Goal: Task Accomplishment & Management: Manage account settings

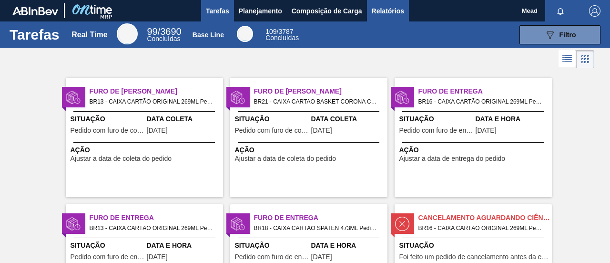
click at [388, 8] on span "Relatórios" at bounding box center [388, 10] width 32 height 11
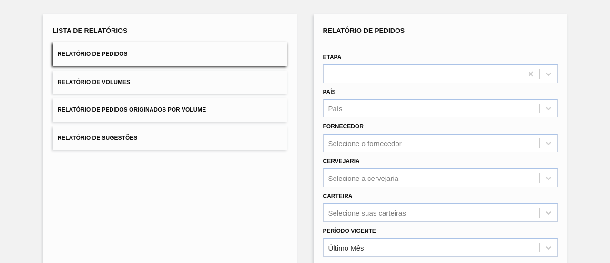
scroll to position [95, 0]
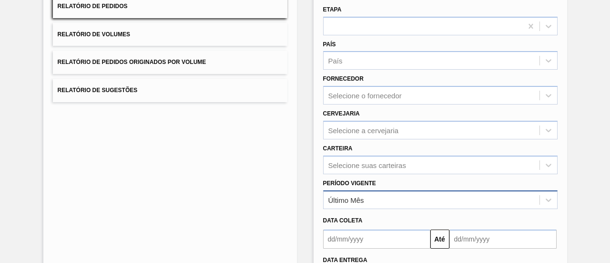
click at [361, 198] on div "Último Mês" at bounding box center [346, 199] width 36 height 8
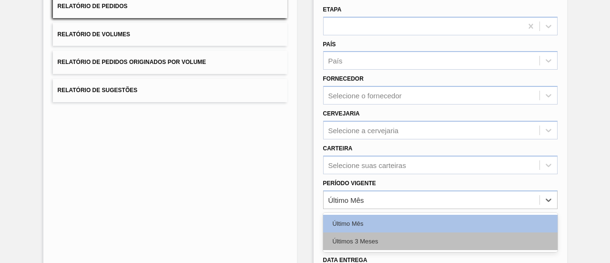
click at [359, 235] on div "Últimos 3 Meses" at bounding box center [440, 241] width 235 height 18
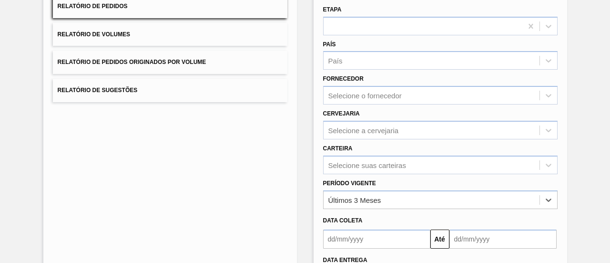
scroll to position [0, 0]
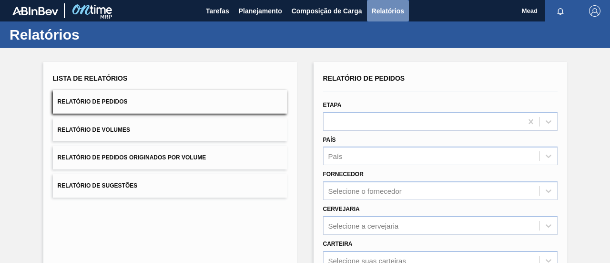
click at [383, 8] on span "Relatórios" at bounding box center [388, 10] width 32 height 11
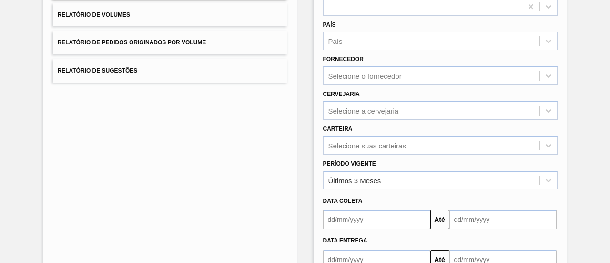
scroll to position [177, 0]
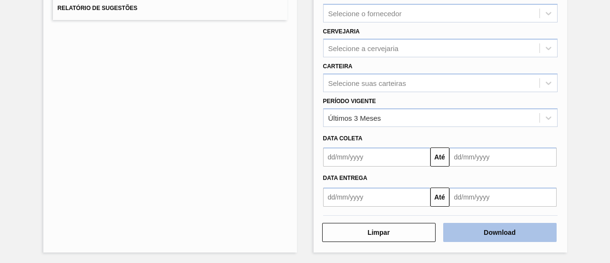
click at [476, 229] on button "Download" at bounding box center [499, 232] width 113 height 19
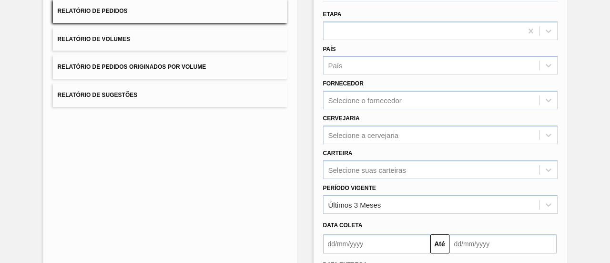
scroll to position [0, 0]
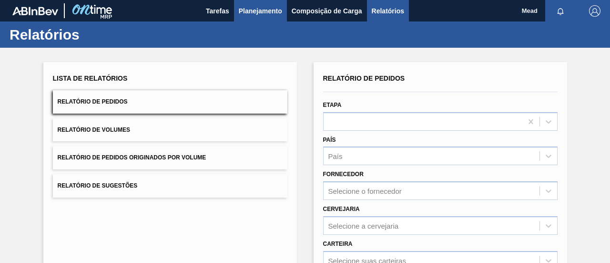
click at [266, 10] on span "Planejamento" at bounding box center [260, 10] width 43 height 11
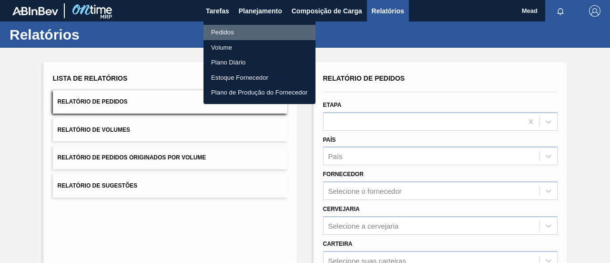
drag, startPoint x: 224, startPoint y: 31, endPoint x: 232, endPoint y: 31, distance: 7.6
click at [224, 31] on li "Pedidos" at bounding box center [260, 32] width 112 height 15
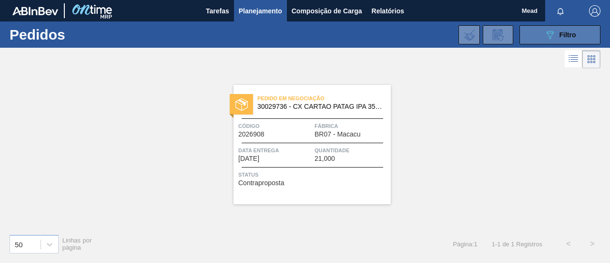
click at [543, 33] on button "089F7B8B-B2A5-4AFE-B5C0-19BA573D28AC Filtro" at bounding box center [560, 34] width 81 height 19
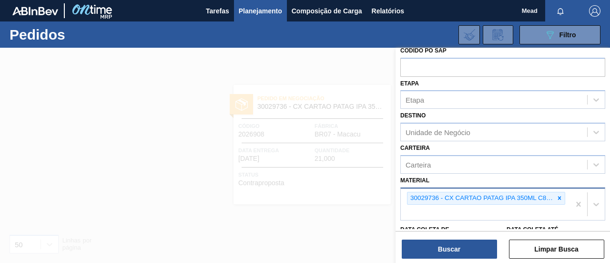
scroll to position [95, 0]
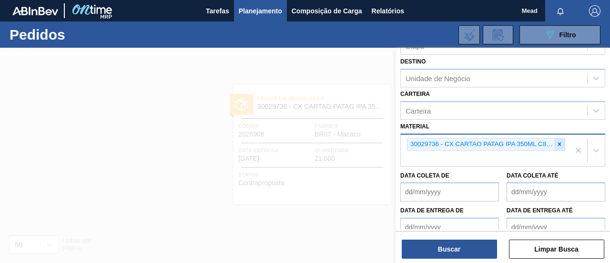
click at [559, 143] on icon at bounding box center [559, 144] width 3 height 3
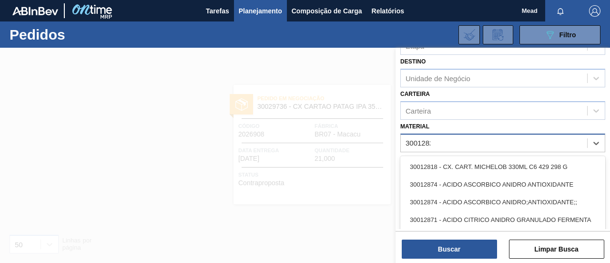
type input "30012828"
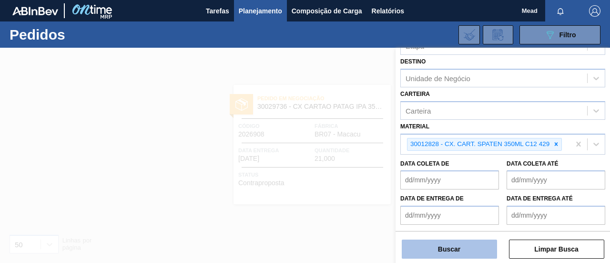
click at [482, 250] on button "Buscar" at bounding box center [449, 248] width 95 height 19
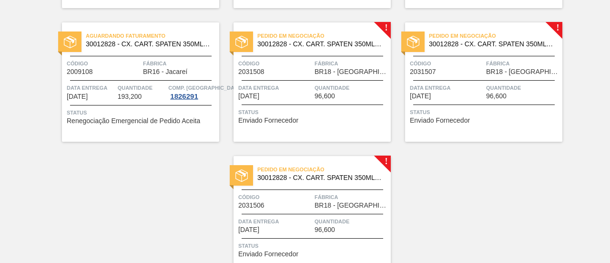
scroll to position [238, 0]
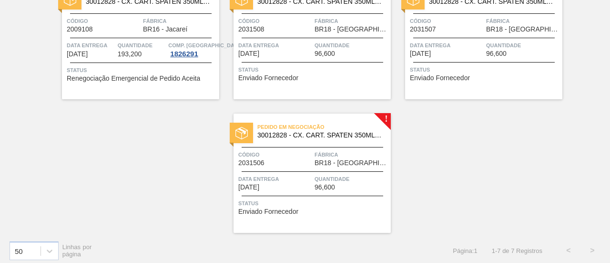
click at [322, 60] on div "Pedido em Negociação 30012828 - CX. CART. SPATEN 350ML C12 429 Código 2031508 F…" at bounding box center [312, 39] width 157 height 119
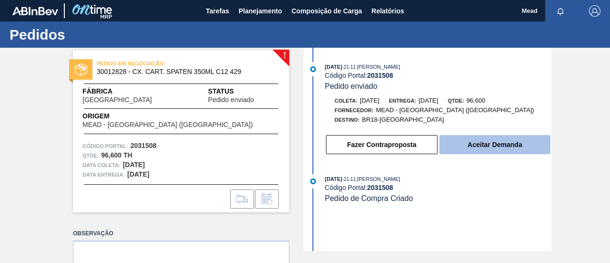
click at [522, 136] on button "Aceitar Demanda" at bounding box center [495, 144] width 111 height 19
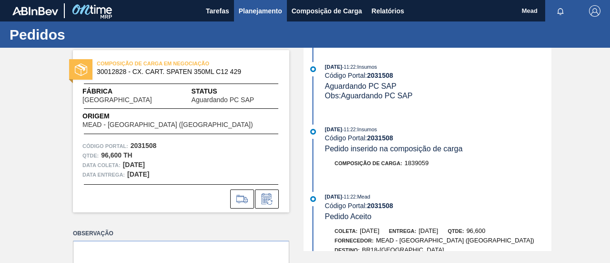
click at [261, 13] on span "Planejamento" at bounding box center [260, 10] width 43 height 11
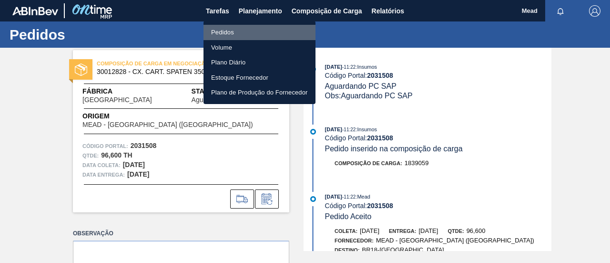
click at [224, 33] on li "Pedidos" at bounding box center [260, 32] width 112 height 15
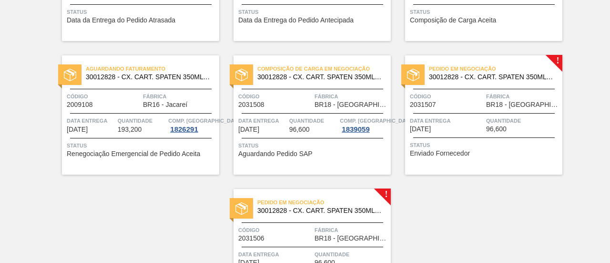
scroll to position [191, 0]
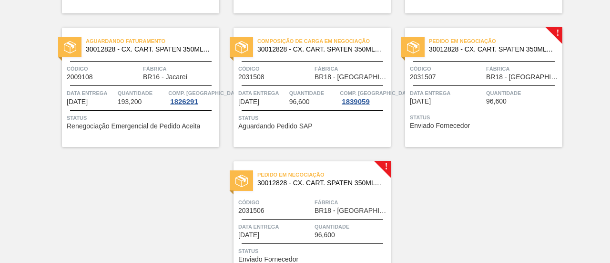
click at [457, 102] on div "Data entrega 12/11/2025" at bounding box center [447, 96] width 74 height 17
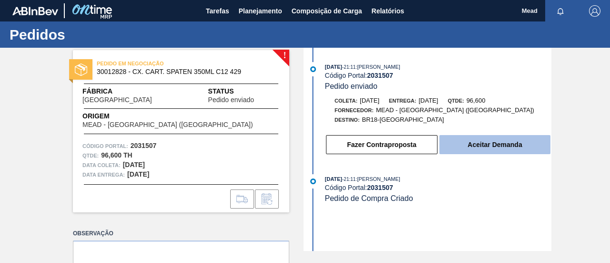
click at [459, 146] on button "Aceitar Demanda" at bounding box center [495, 144] width 111 height 19
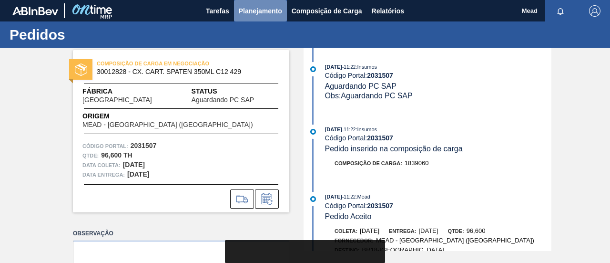
click at [269, 13] on span "Planejamento" at bounding box center [260, 10] width 43 height 11
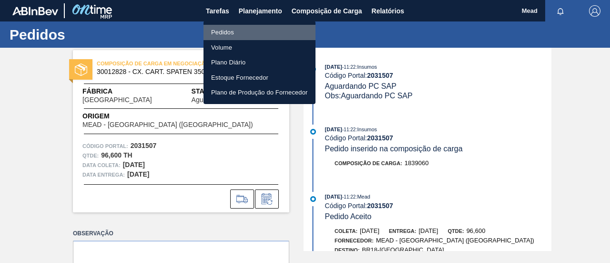
click at [225, 32] on li "Pedidos" at bounding box center [260, 32] width 112 height 15
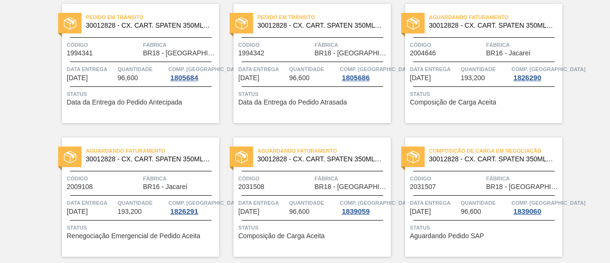
scroll to position [238, 0]
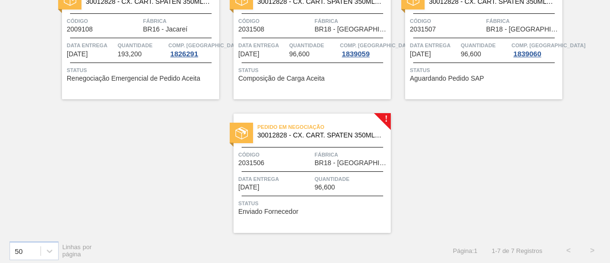
click at [320, 164] on span "BR18 - Pernambuco" at bounding box center [352, 162] width 74 height 7
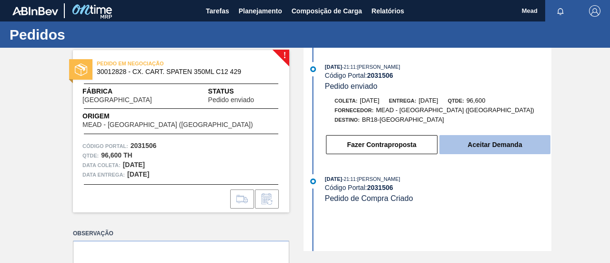
click at [492, 147] on button "Aceitar Demanda" at bounding box center [495, 144] width 111 height 19
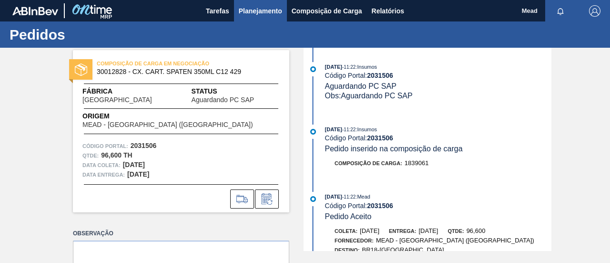
click at [254, 7] on span "Planejamento" at bounding box center [260, 10] width 43 height 11
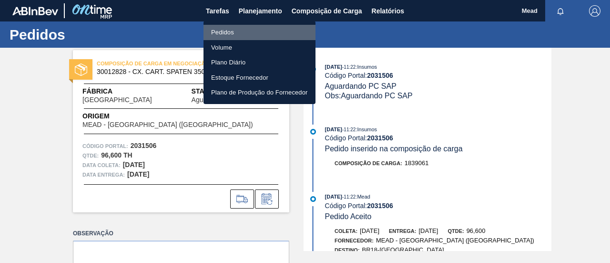
click at [226, 31] on li "Pedidos" at bounding box center [260, 32] width 112 height 15
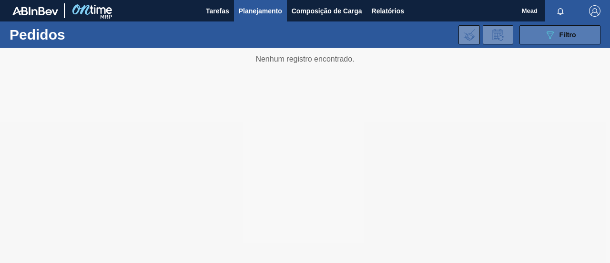
click at [564, 33] on span "Filtro" at bounding box center [568, 35] width 17 height 8
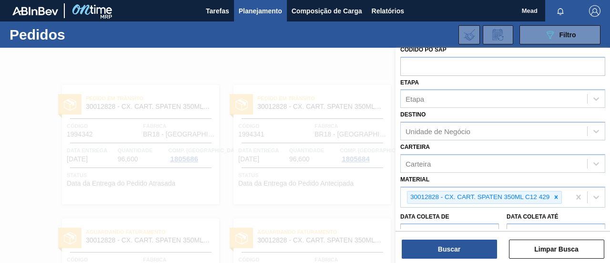
scroll to position [143, 0]
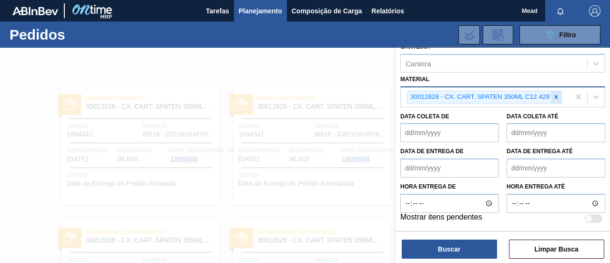
click at [555, 95] on icon at bounding box center [556, 96] width 3 height 3
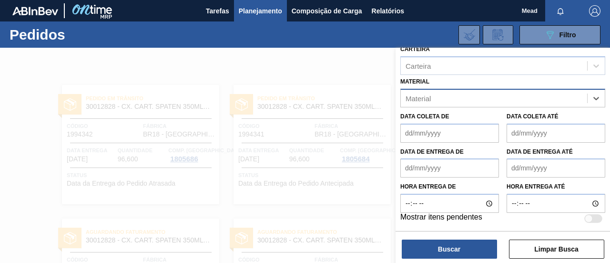
scroll to position [139, 0]
paste input "30018252"
type input "30018252"
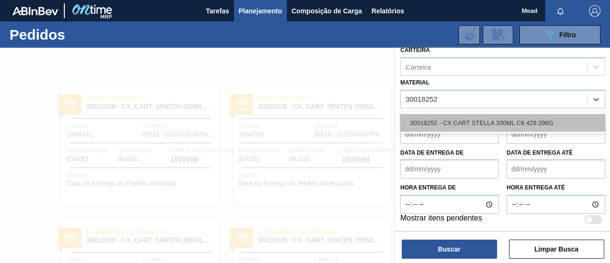
click at [527, 123] on div "30018252 - CX CART STELLA 330ML C6 429 298G" at bounding box center [502, 123] width 205 height 18
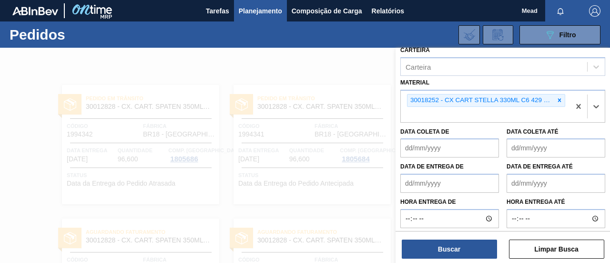
scroll to position [143, 0]
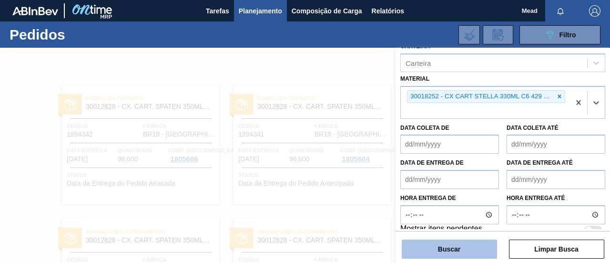
click at [472, 248] on button "Buscar" at bounding box center [449, 248] width 95 height 19
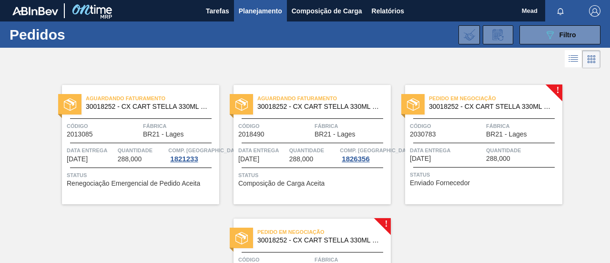
click at [449, 151] on span "Data entrega" at bounding box center [447, 150] width 74 height 10
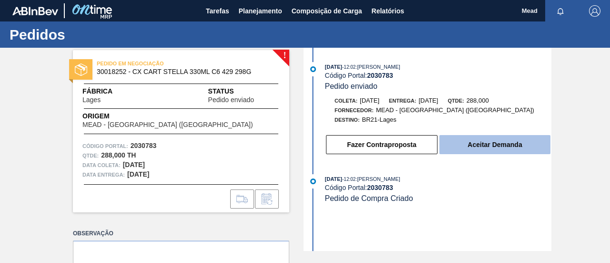
click at [488, 145] on button "Aceitar Demanda" at bounding box center [495, 144] width 111 height 19
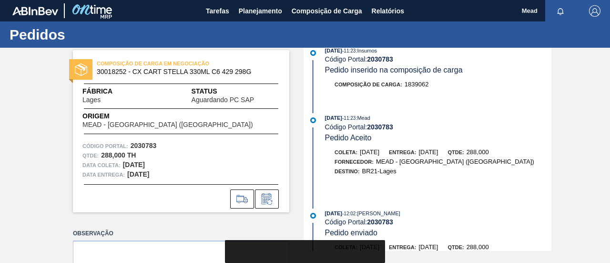
scroll to position [95, 0]
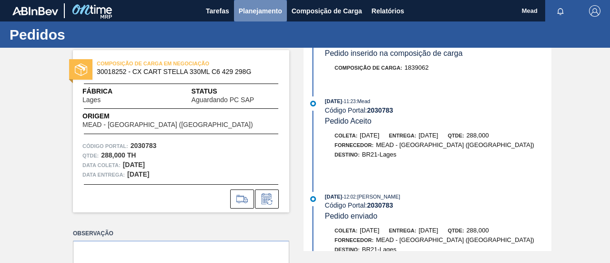
click at [257, 12] on span "Planejamento" at bounding box center [260, 10] width 43 height 11
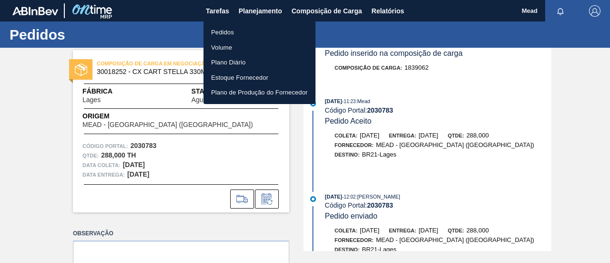
click at [219, 32] on li "Pedidos" at bounding box center [260, 32] width 112 height 15
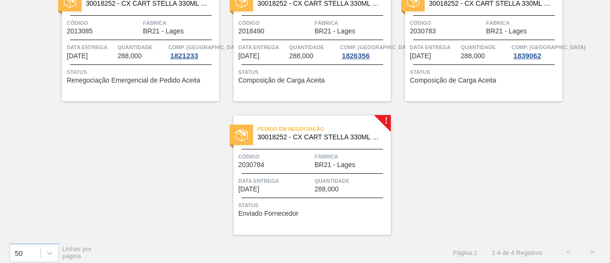
scroll to position [110, 0]
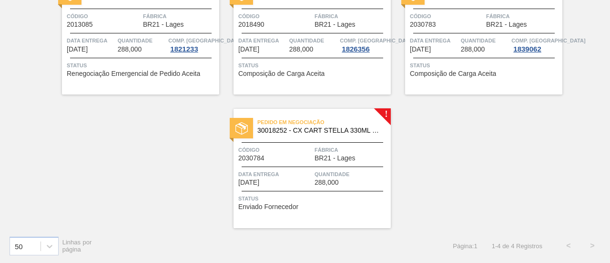
click at [336, 157] on span "BR21 - Lages" at bounding box center [335, 157] width 41 height 7
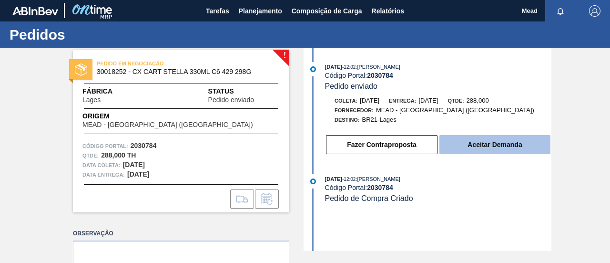
click at [485, 148] on button "Aceitar Demanda" at bounding box center [495, 144] width 111 height 19
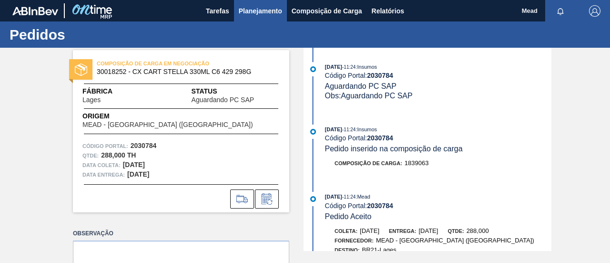
click at [263, 10] on span "Planejamento" at bounding box center [260, 10] width 43 height 11
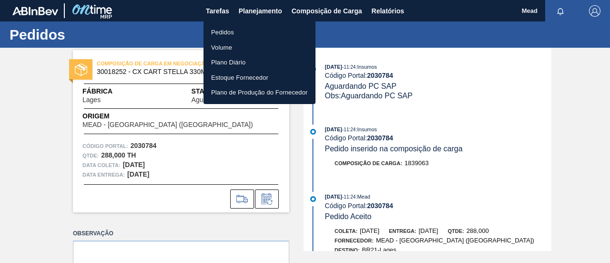
click at [225, 30] on li "Pedidos" at bounding box center [260, 32] width 112 height 15
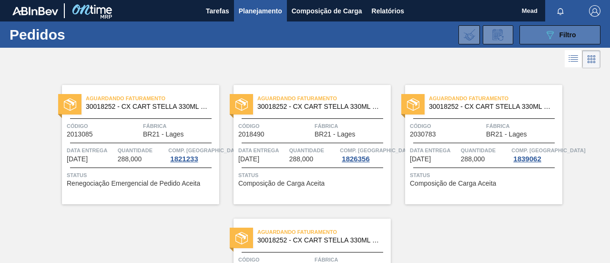
click at [540, 39] on button "089F7B8B-B2A5-4AFE-B5C0-19BA573D28AC Filtro" at bounding box center [560, 34] width 81 height 19
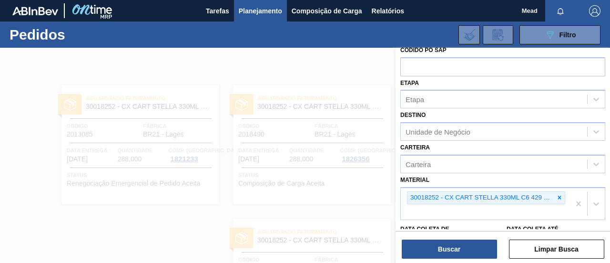
scroll to position [95, 0]
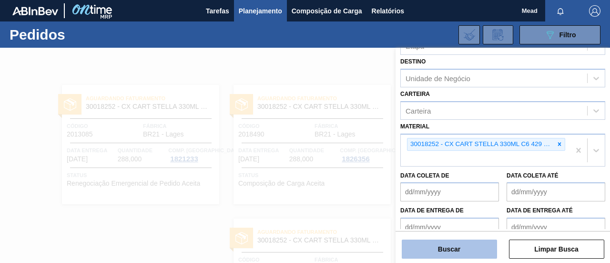
click at [481, 245] on button "Buscar" at bounding box center [449, 248] width 95 height 19
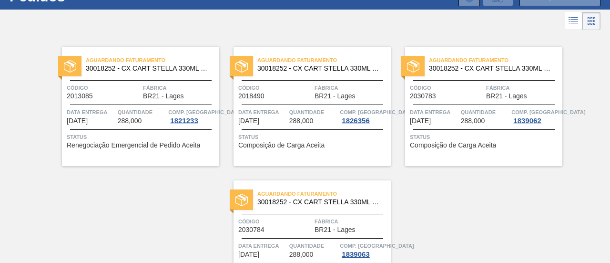
scroll to position [0, 0]
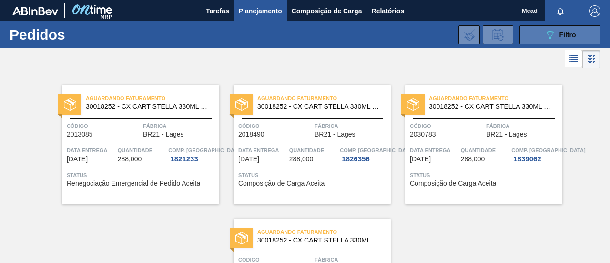
click at [525, 35] on button "089F7B8B-B2A5-4AFE-B5C0-19BA573D28AC Filtro" at bounding box center [560, 34] width 81 height 19
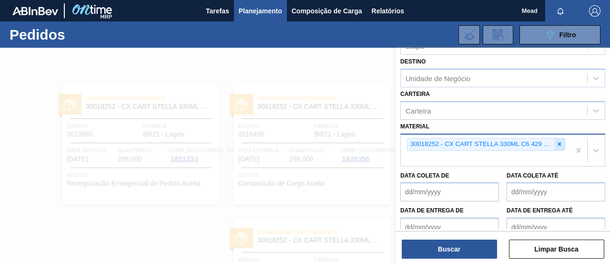
click at [559, 143] on icon at bounding box center [559, 144] width 3 height 3
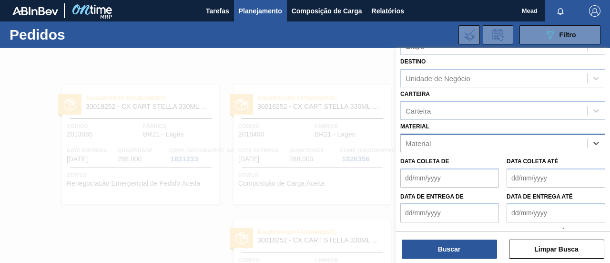
paste input "30031811"
type input "30031811"
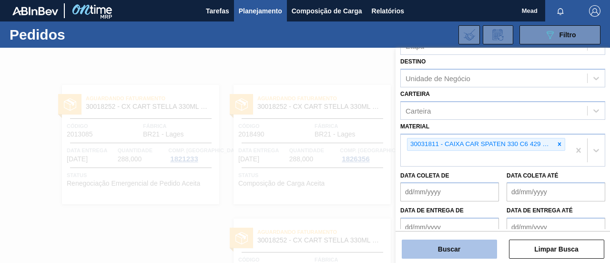
click at [420, 247] on button "Buscar" at bounding box center [449, 248] width 95 height 19
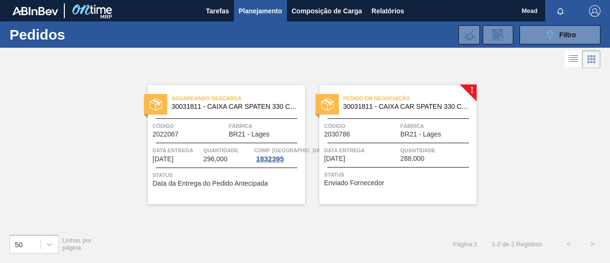
click at [413, 138] on div "Pedido em Negociação 30031811 - CAIXA CAR SPATEN 330 C6 429 WR Código 2030786 F…" at bounding box center [397, 144] width 157 height 119
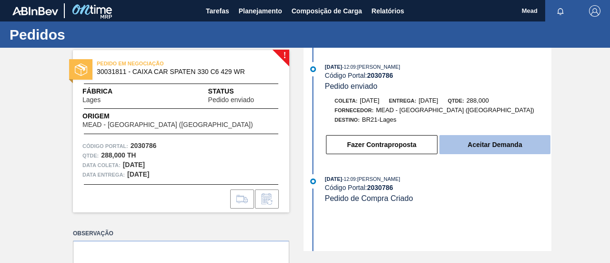
click at [484, 142] on button "Aceitar Demanda" at bounding box center [495, 144] width 111 height 19
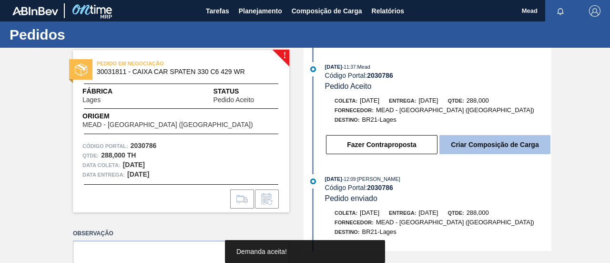
click at [494, 145] on button "Criar Composição de Carga" at bounding box center [495, 144] width 111 height 19
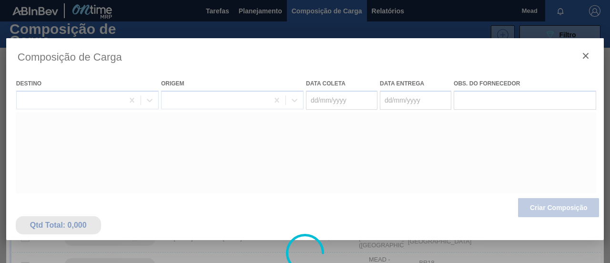
click at [585, 57] on div at bounding box center [305, 252] width 598 height 429
click at [360, 16] on div at bounding box center [305, 131] width 610 height 263
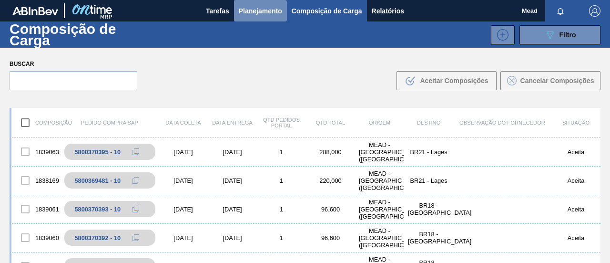
click at [268, 9] on span "Planejamento" at bounding box center [260, 10] width 43 height 11
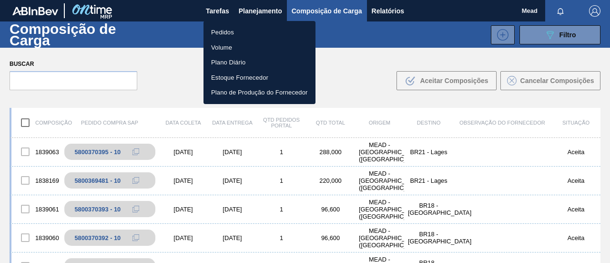
click at [224, 31] on li "Pedidos" at bounding box center [260, 32] width 112 height 15
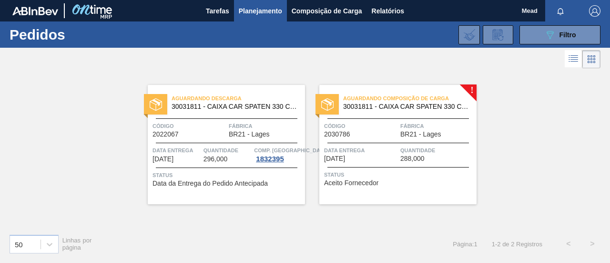
click at [385, 119] on div "Aguardando Composição de Carga 30031811 - CAIXA CAR SPATEN 330 C6 429 WR Código…" at bounding box center [397, 144] width 157 height 119
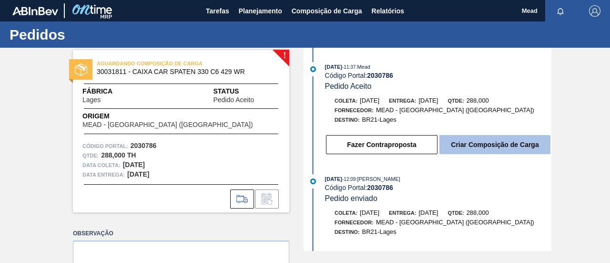
click at [477, 143] on button "Criar Composição de Carga" at bounding box center [495, 144] width 111 height 19
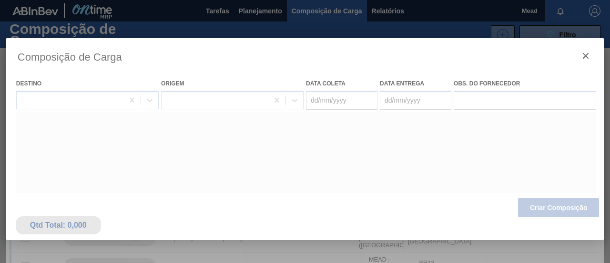
type coleta "30/09/2025"
type entrega "02/10/2025"
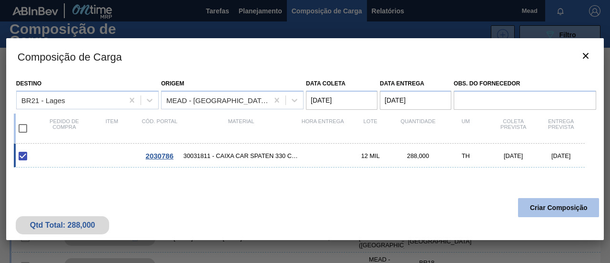
click at [568, 209] on button "Criar Composição" at bounding box center [558, 207] width 81 height 19
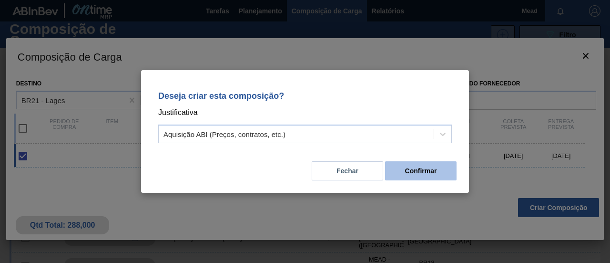
click at [429, 174] on button "Confirmar" at bounding box center [421, 170] width 72 height 19
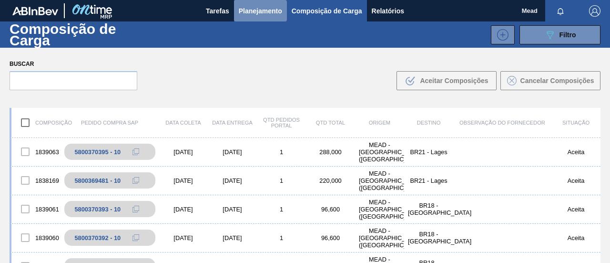
click at [253, 14] on span "Planejamento" at bounding box center [260, 10] width 43 height 11
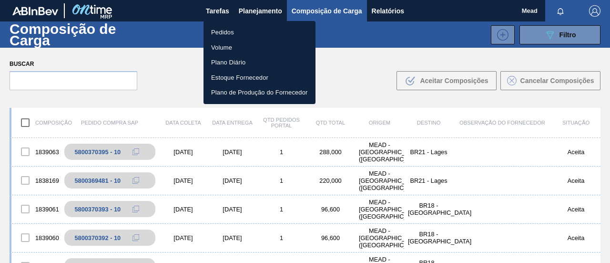
click at [224, 33] on li "Pedidos" at bounding box center [260, 32] width 112 height 15
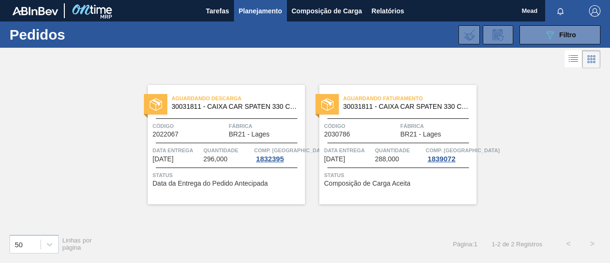
click at [204, 139] on div "Aguardando Descarga 30031811 - CAIXA CAR SPATEN 330 C6 429 WR Código 2022067 Fá…" at bounding box center [226, 144] width 157 height 119
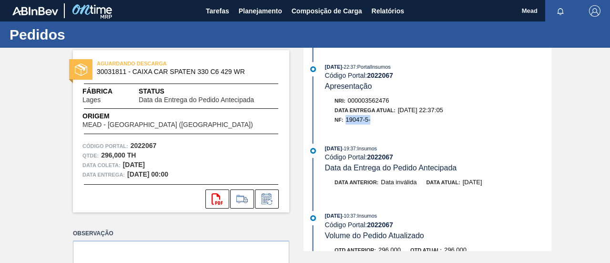
drag, startPoint x: 347, startPoint y: 120, endPoint x: 371, endPoint y: 121, distance: 24.3
click at [371, 121] on div "NF: 19047-5-" at bounding box center [443, 120] width 217 height 10
copy span "19047-5-"
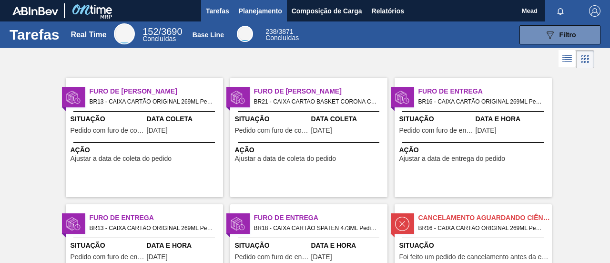
click at [258, 12] on span "Planejamento" at bounding box center [260, 10] width 43 height 11
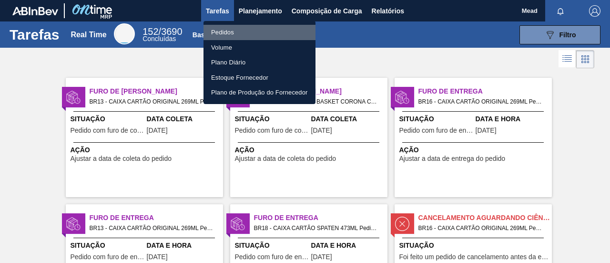
click at [229, 32] on li "Pedidos" at bounding box center [260, 32] width 112 height 15
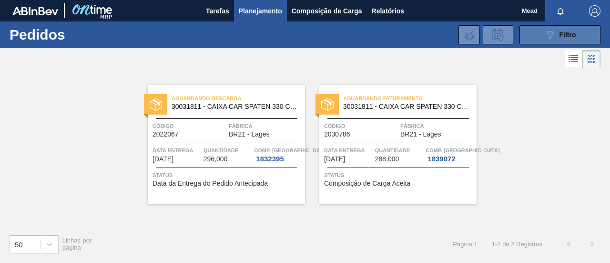
click at [548, 35] on icon at bounding box center [550, 35] width 7 height 8
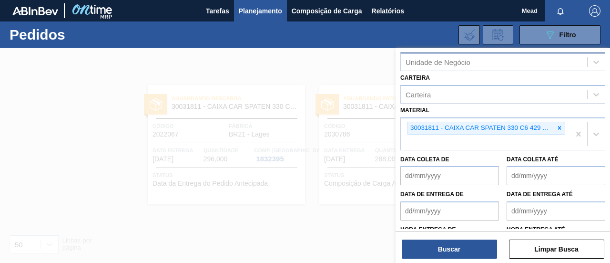
scroll to position [143, 0]
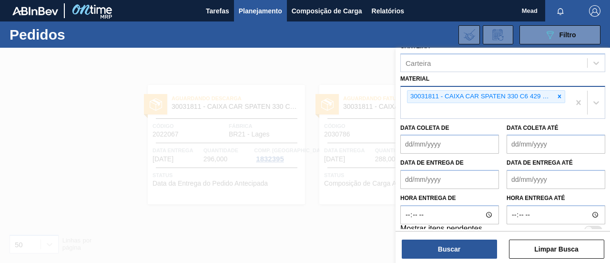
drag, startPoint x: 558, startPoint y: 94, endPoint x: 546, endPoint y: 101, distance: 13.7
click at [558, 95] on icon at bounding box center [559, 96] width 7 height 7
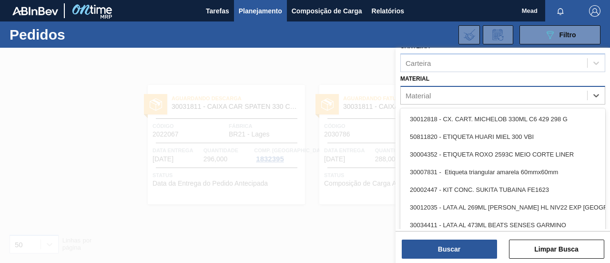
click at [516, 102] on div "Material" at bounding box center [502, 95] width 205 height 19
paste input "2012643"
type input "2012643"
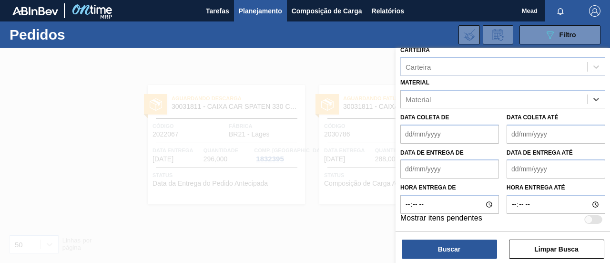
drag, startPoint x: 447, startPoint y: 95, endPoint x: 344, endPoint y: 104, distance: 103.4
click at [396, 104] on div "Código Pedido Portal Códido PO SAP Etapa Etapa Destino Unidade de Negócio Carte…" at bounding box center [503, 179] width 215 height 263
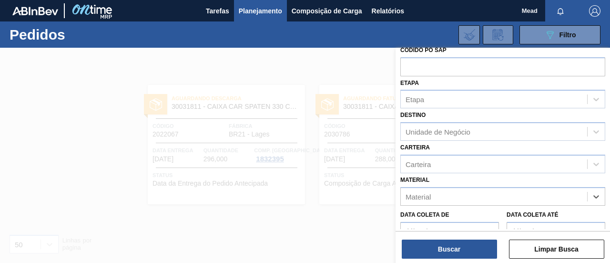
scroll to position [0, 0]
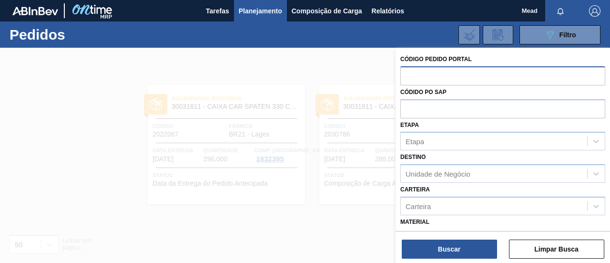
click at [414, 76] on input "text" at bounding box center [502, 75] width 205 height 18
paste input "2012643"
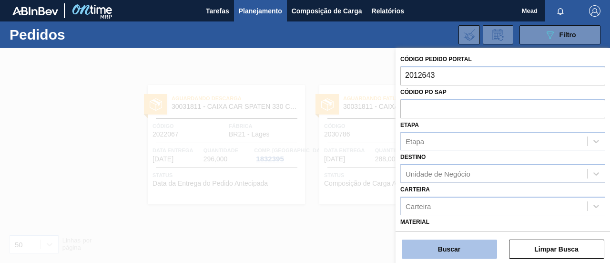
type input "2012643"
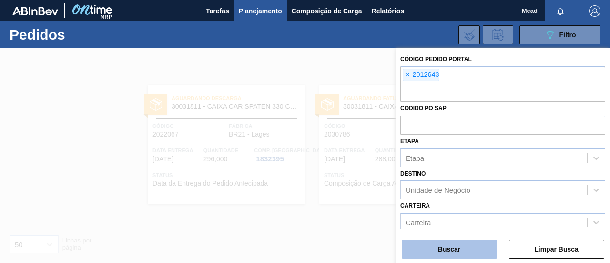
click at [459, 250] on button "Buscar" at bounding box center [449, 248] width 95 height 19
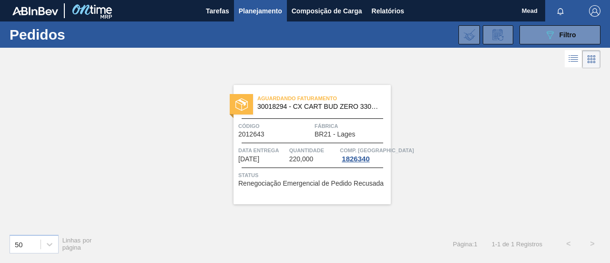
click at [306, 151] on span "Quantidade" at bounding box center [313, 150] width 49 height 10
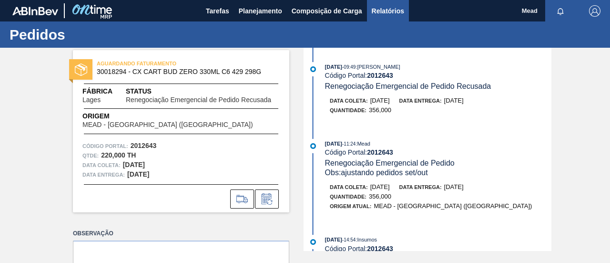
click at [378, 10] on span "Relatórios" at bounding box center [388, 10] width 32 height 11
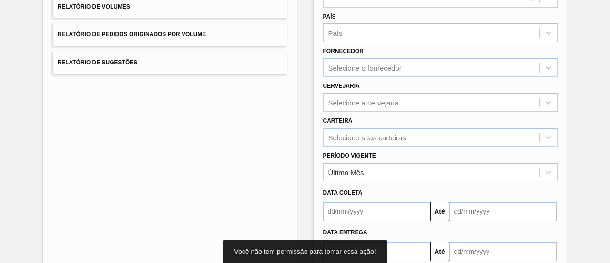
scroll to position [143, 0]
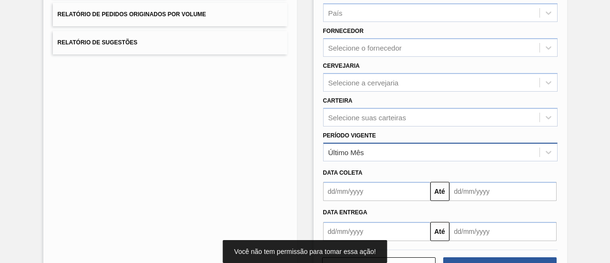
click at [389, 149] on div "Último Mês" at bounding box center [432, 152] width 216 height 14
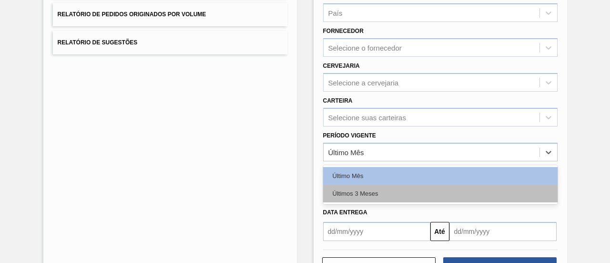
click at [381, 189] on div "Últimos 3 Meses" at bounding box center [440, 193] width 235 height 18
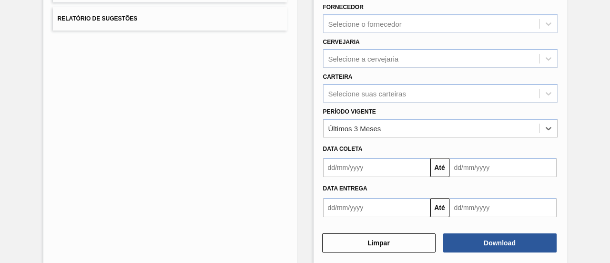
scroll to position [177, 0]
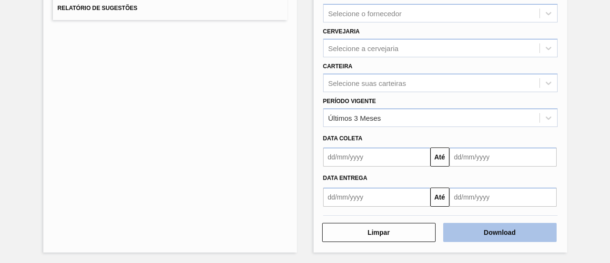
click at [502, 232] on button "Download" at bounding box center [499, 232] width 113 height 19
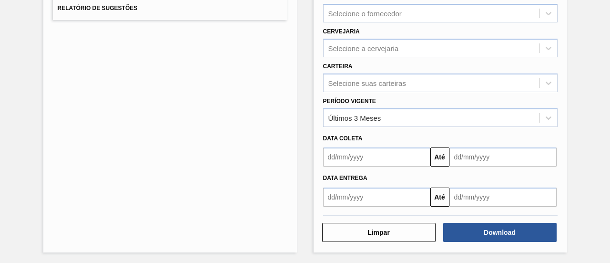
click at [607, 28] on div "Lista de Relatórios Relatório de Pedidos Relatório de Volumes Relatório de Pedi…" at bounding box center [305, 67] width 610 height 394
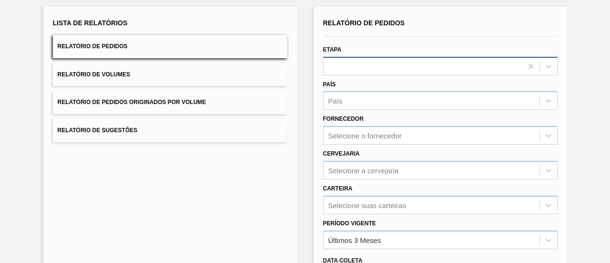
scroll to position [0, 0]
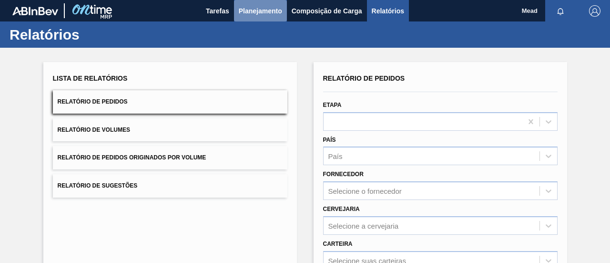
click at [264, 13] on span "Planejamento" at bounding box center [260, 10] width 43 height 11
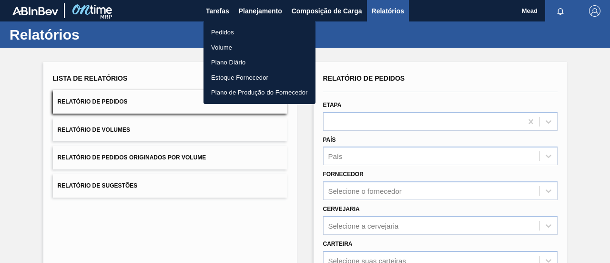
click at [219, 29] on li "Pedidos" at bounding box center [260, 32] width 112 height 15
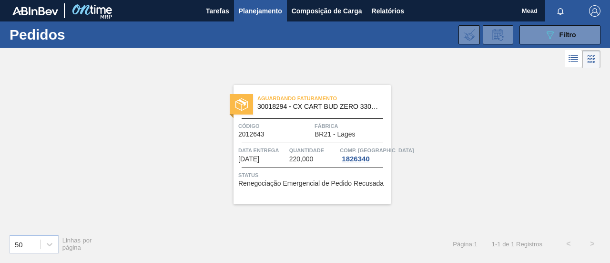
click at [609, 36] on div "Pedidos 089F7B8B-B2A5-4AFE-B5C0-19BA573D28AC Filtro Código Pedido Portal × 2012…" at bounding box center [305, 34] width 610 height 26
click at [311, 130] on div "Código 2012643" at bounding box center [275, 129] width 74 height 17
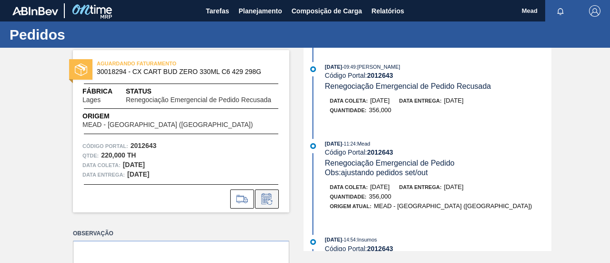
click at [270, 197] on icon at bounding box center [267, 198] width 10 height 11
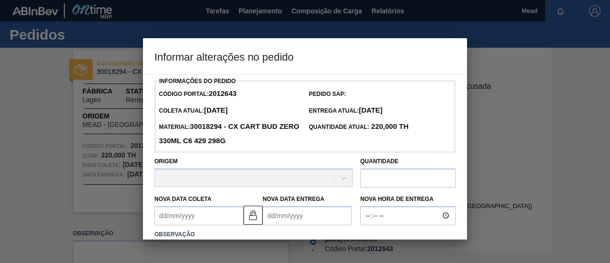
click at [218, 219] on Coleta2012643 "Nova Data Coleta" at bounding box center [198, 215] width 89 height 19
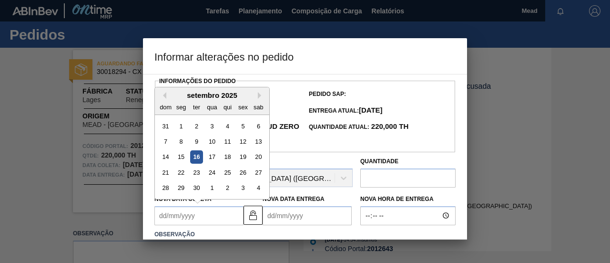
drag, startPoint x: 193, startPoint y: 160, endPoint x: 199, endPoint y: 161, distance: 5.8
click at [193, 160] on div "16" at bounding box center [196, 156] width 13 height 13
type Coleta2012643 "[DATE]"
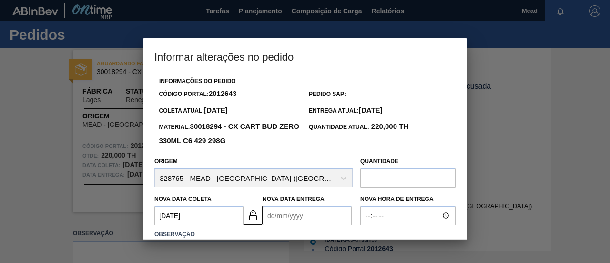
click at [278, 216] on Entrega2012643 "Nova Data Entrega" at bounding box center [307, 215] width 89 height 19
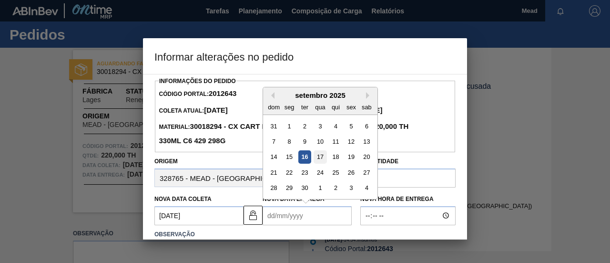
click at [318, 158] on div "17" at bounding box center [320, 156] width 13 height 13
type Entrega2012643 "[DATE]"
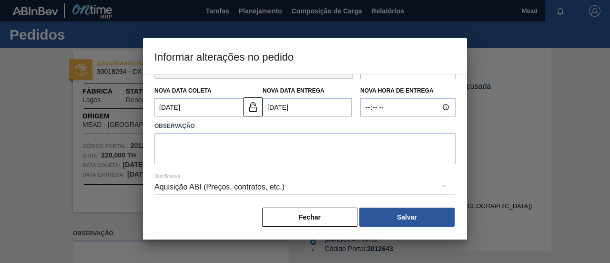
scroll to position [110, 0]
click at [289, 151] on textarea at bounding box center [304, 148] width 301 height 31
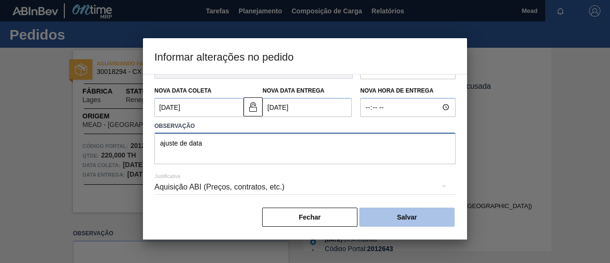
type textarea "ajuste de data"
click at [375, 217] on button "Salvar" at bounding box center [406, 216] width 95 height 19
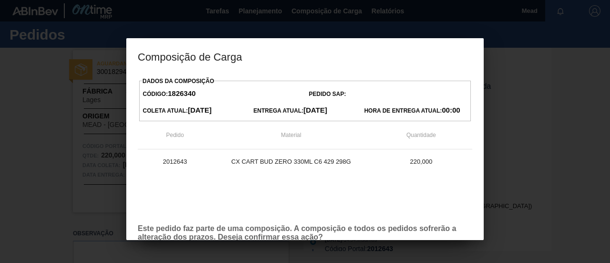
scroll to position [54, 0]
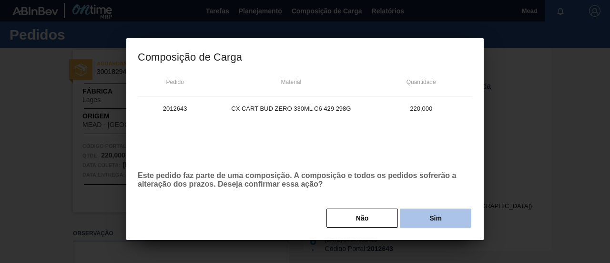
click at [417, 218] on button "Sim" at bounding box center [436, 217] width 72 height 19
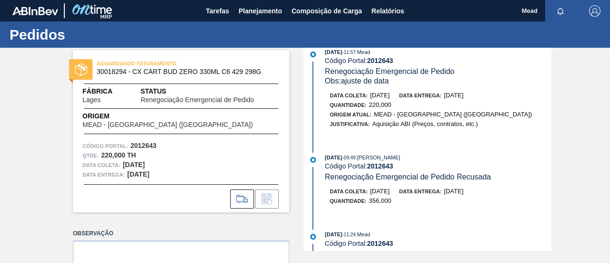
scroll to position [0, 0]
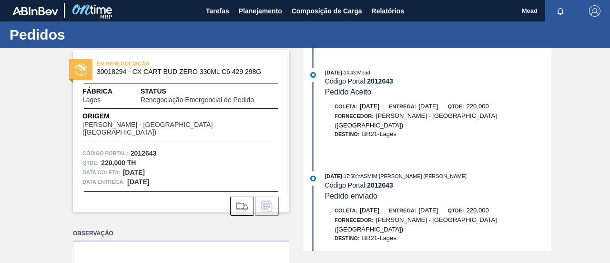
scroll to position [456, 0]
